Goal: Task Accomplishment & Management: Manage account settings

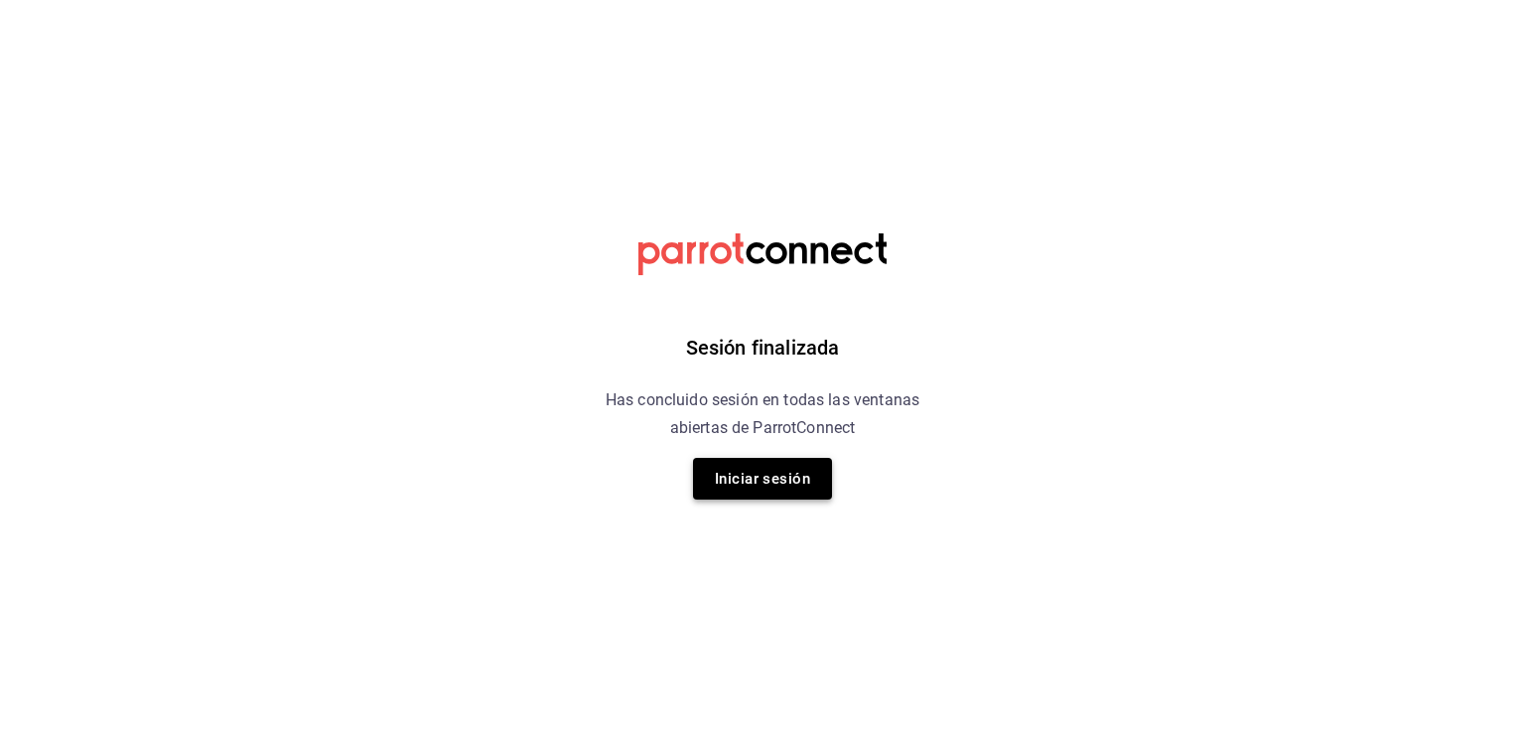
click at [765, 459] on button "Iniciar sesión" at bounding box center [762, 479] width 139 height 42
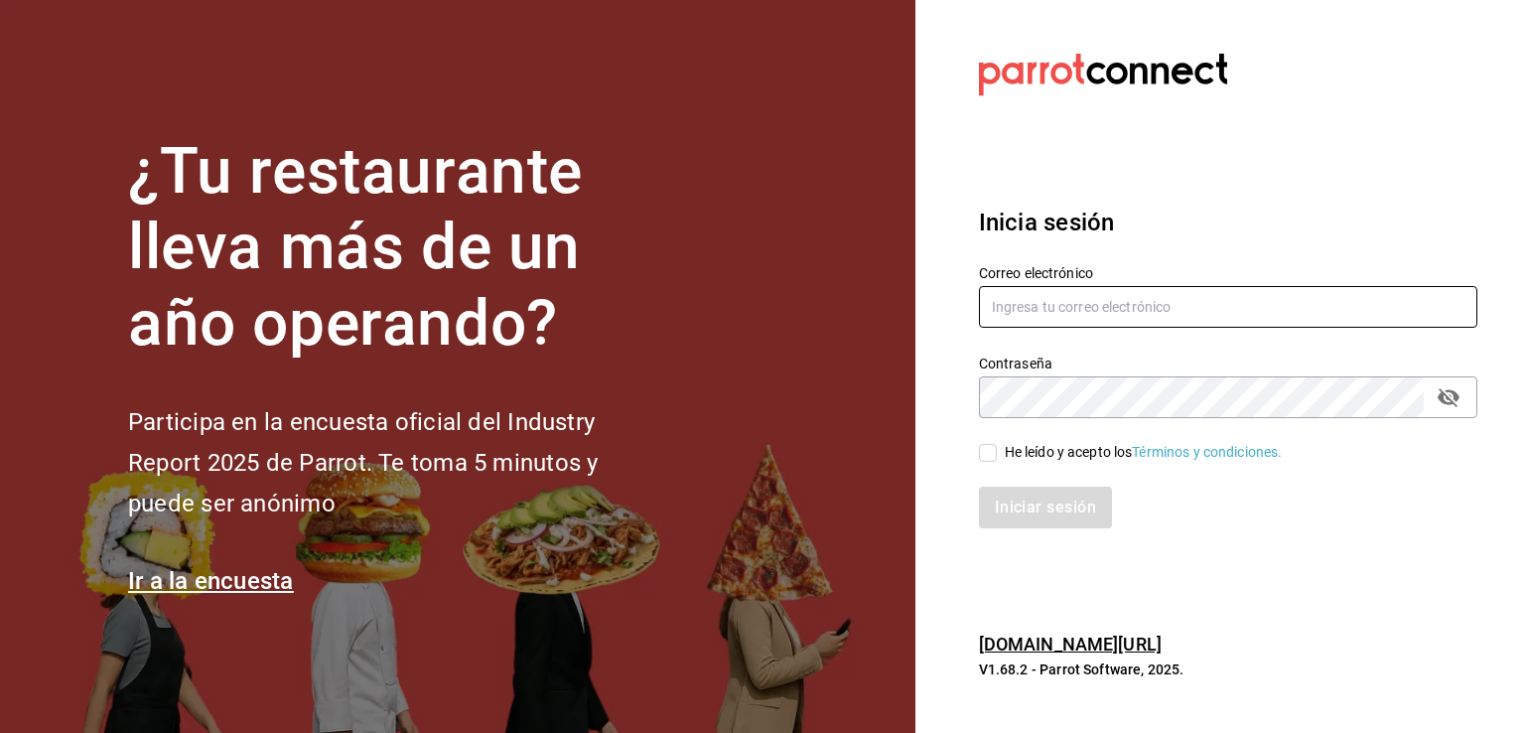
type input "[EMAIL_ADDRESS][DOMAIN_NAME]"
click at [996, 460] on input "He leído y acepto los Términos y condiciones." at bounding box center [988, 453] width 18 height 18
checkbox input "true"
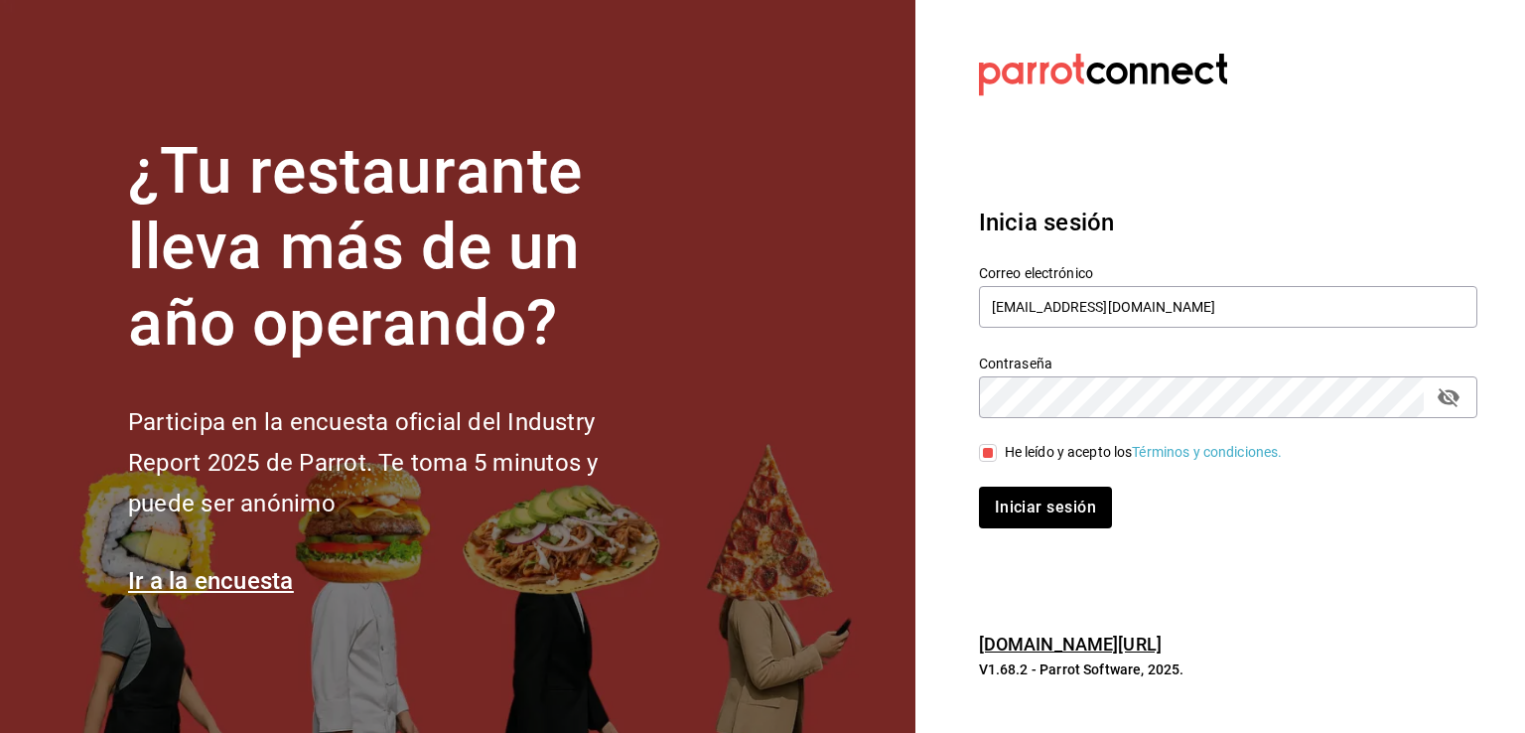
click at [1442, 406] on icon "passwordField" at bounding box center [1449, 397] width 24 height 24
click at [993, 497] on button "Iniciar sesión" at bounding box center [1046, 508] width 135 height 42
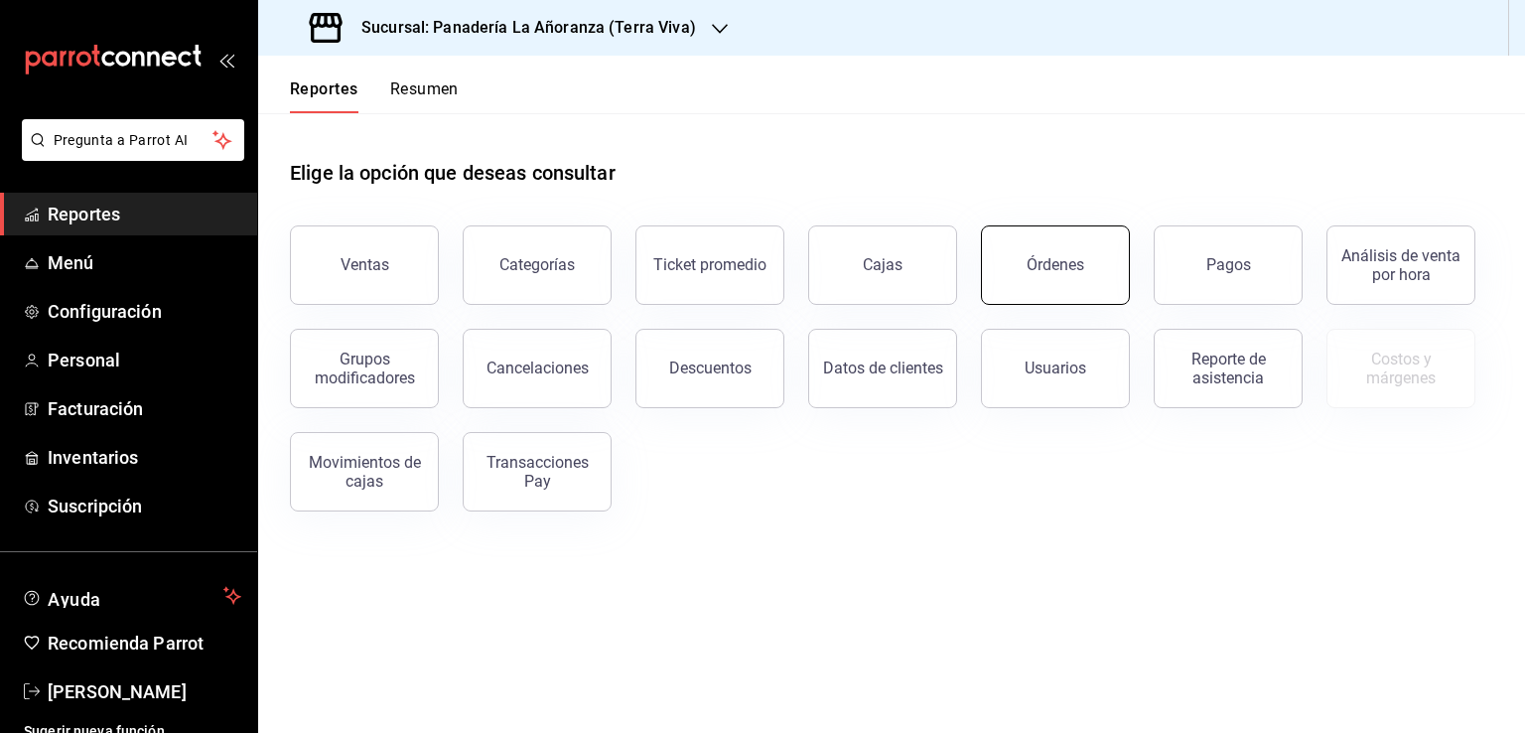
click at [1104, 248] on button "Órdenes" at bounding box center [1055, 264] width 149 height 79
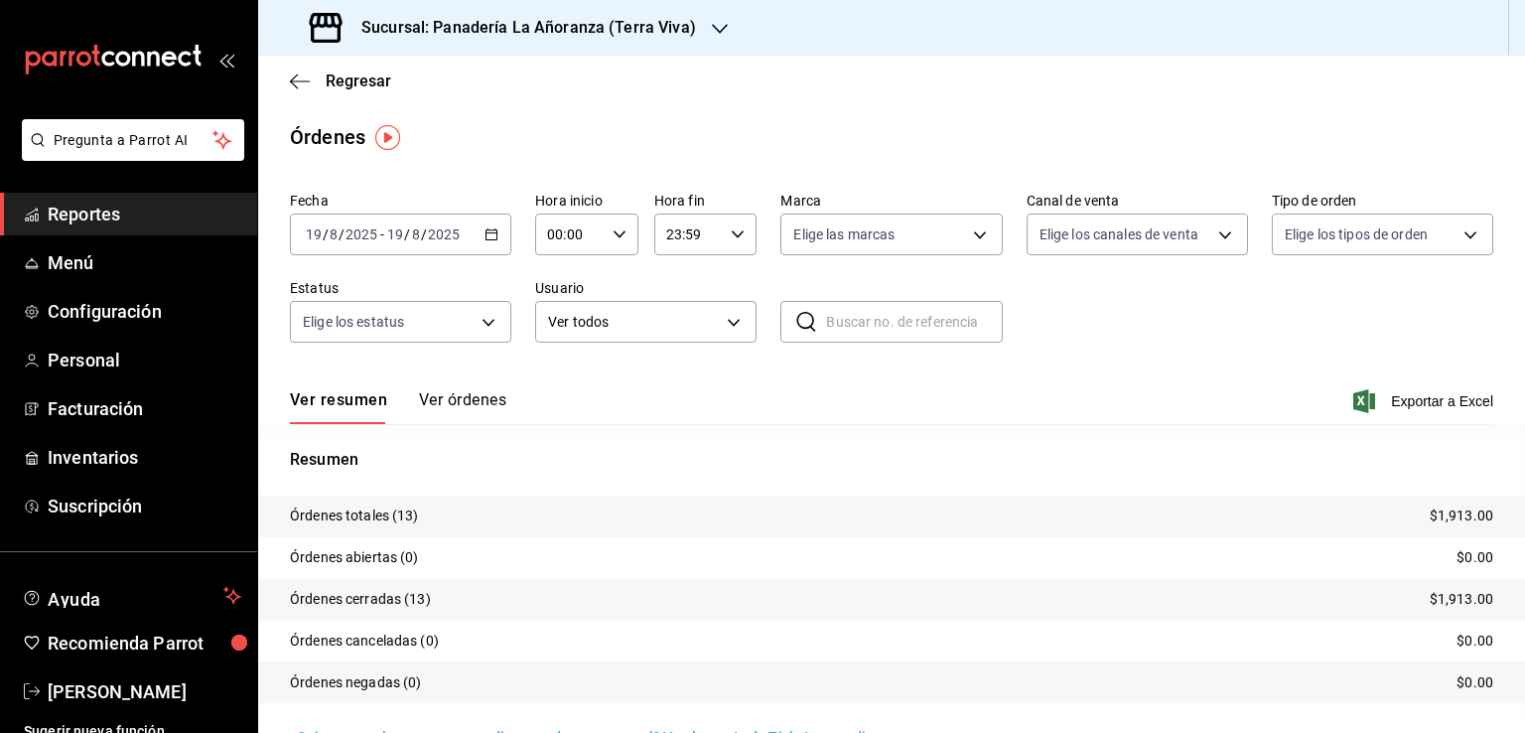
click at [698, 37] on div "Sucursal: Panadería La Añoranza (Terra Viva)" at bounding box center [505, 28] width 462 height 56
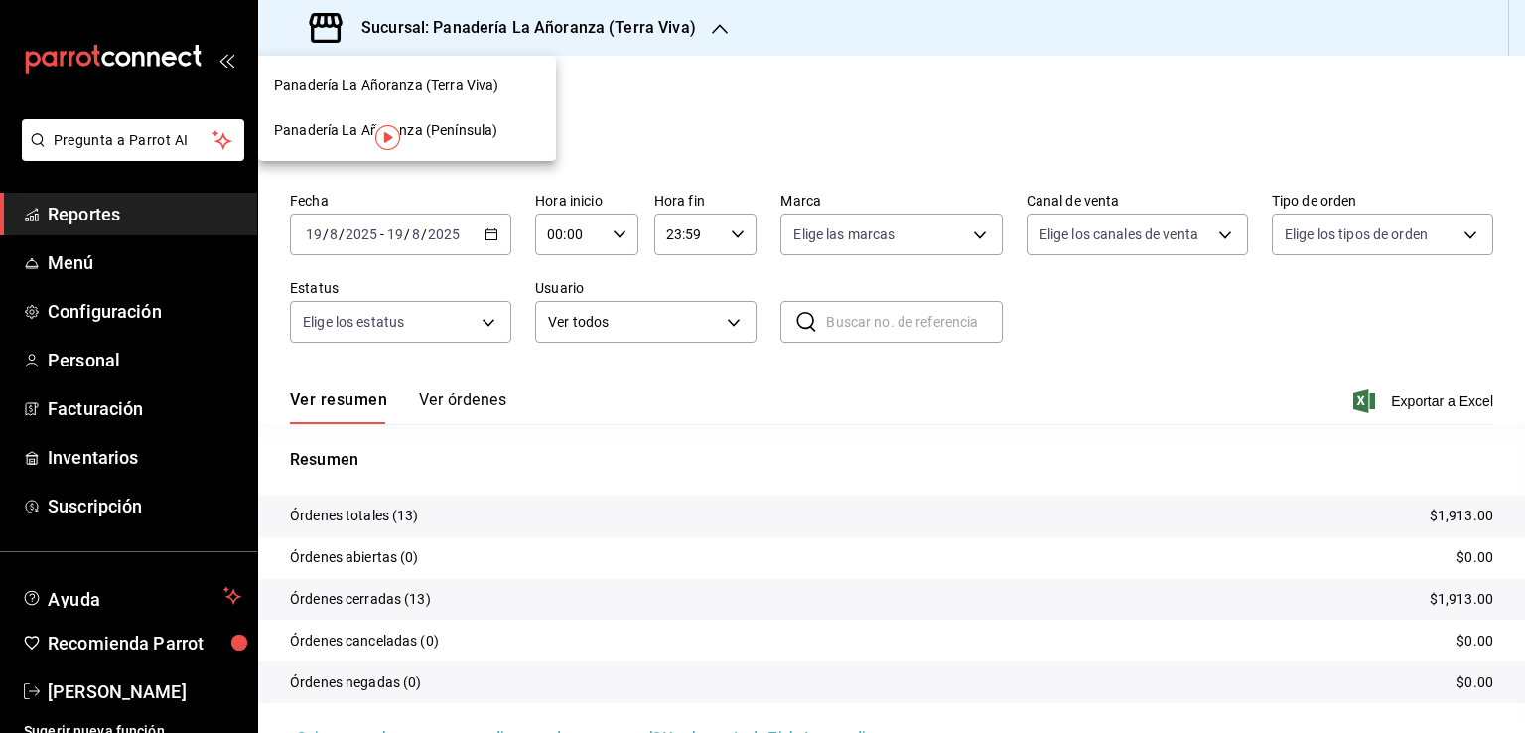
click at [449, 132] on span "Panadería La Añoranza (Península)" at bounding box center [385, 130] width 223 height 21
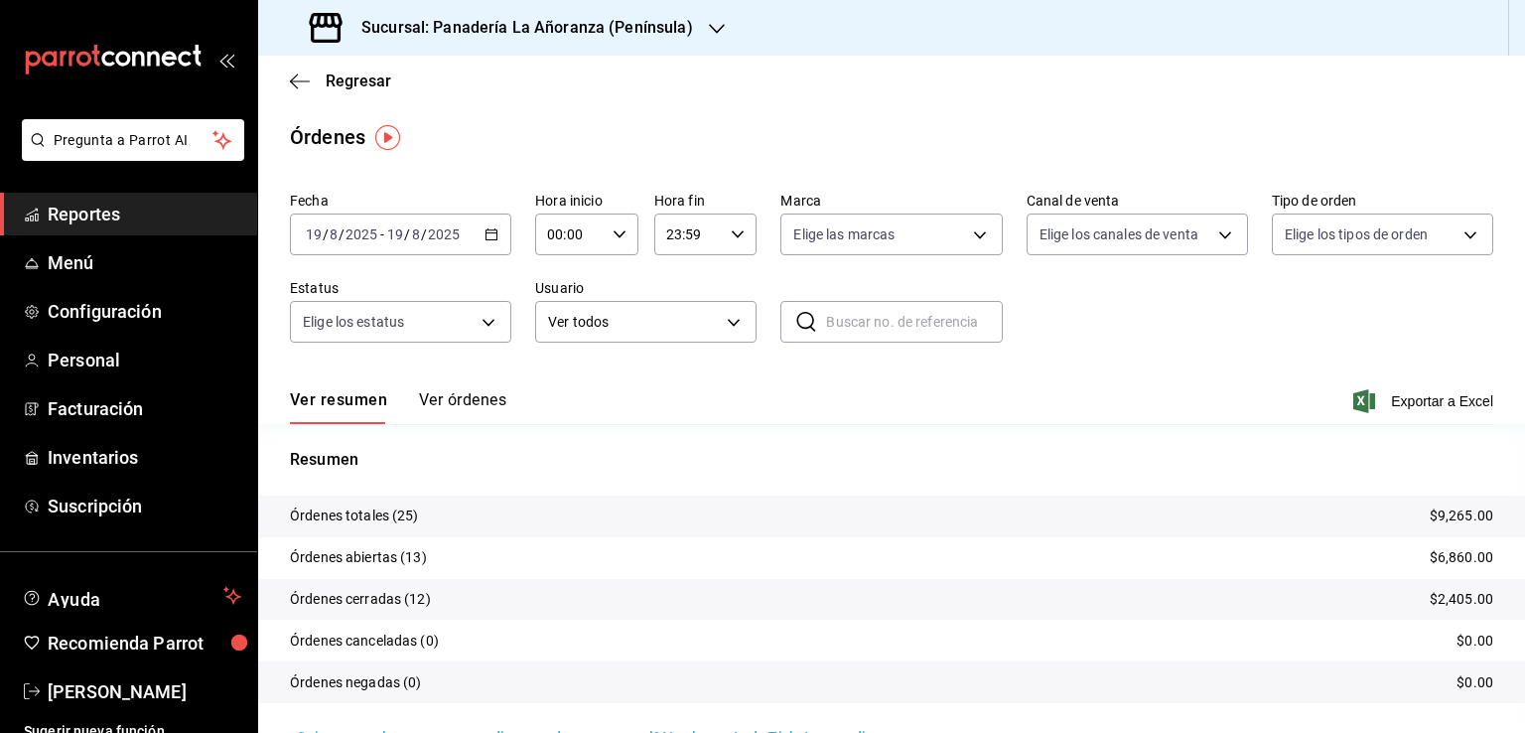
click at [95, 207] on span "Reportes" at bounding box center [145, 214] width 194 height 27
